Goal: Find specific page/section

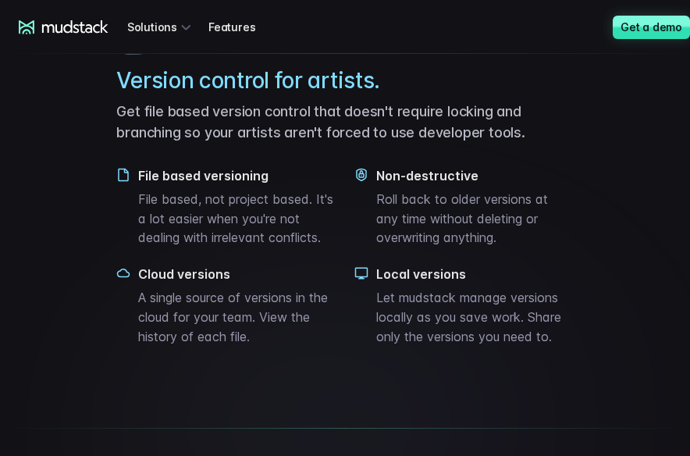
scroll to position [5028, 0]
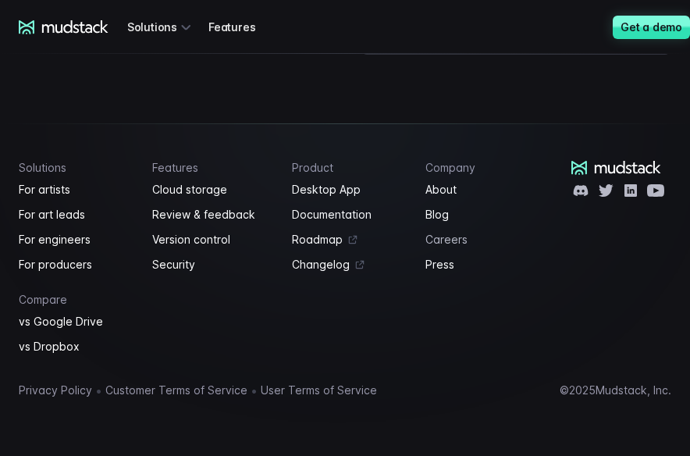
click at [448, 241] on link "Careers" at bounding box center [483, 239] width 115 height 19
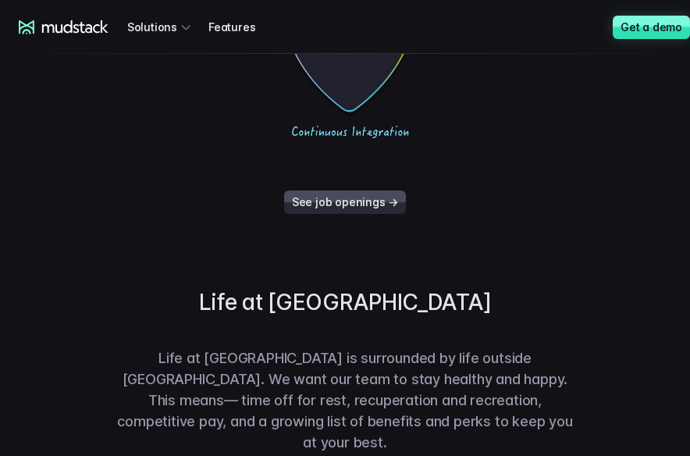
click at [331, 210] on link "See job openings →" at bounding box center [345, 202] width 122 height 23
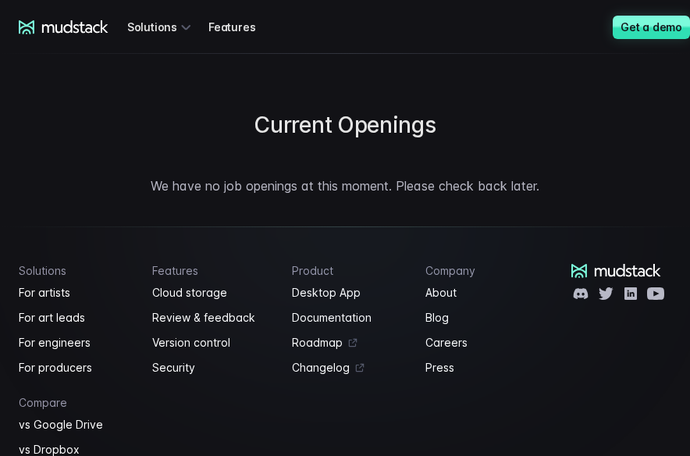
scroll to position [1253, 0]
